Goal: Information Seeking & Learning: Learn about a topic

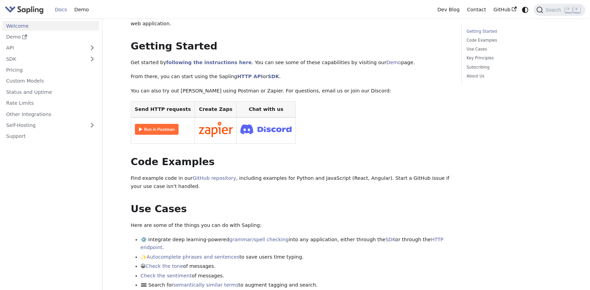
scroll to position [85, 0]
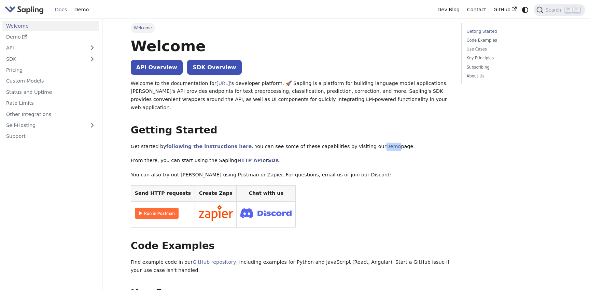
click at [36, 11] on img "Main" at bounding box center [24, 10] width 39 height 10
click at [268, 158] on link "SDK" at bounding box center [273, 160] width 11 height 5
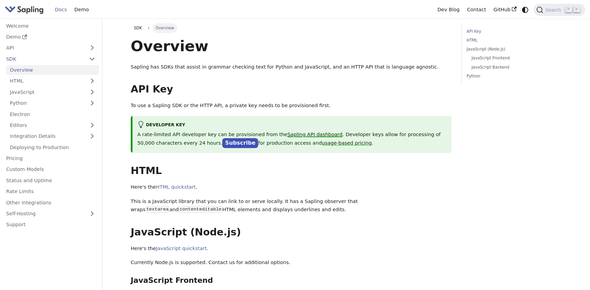
click at [318, 135] on link "Sapling API dashboard" at bounding box center [315, 134] width 55 height 5
